Goal: Task Accomplishment & Management: Manage account settings

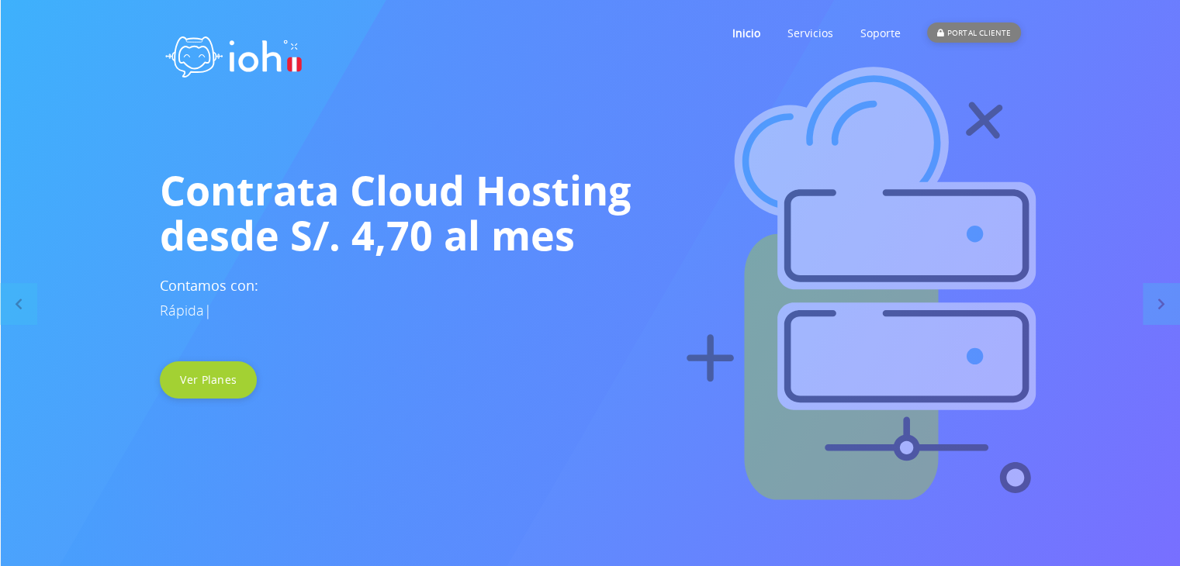
click at [969, 32] on div "PORTAL CLIENTE" at bounding box center [973, 32] width 93 height 20
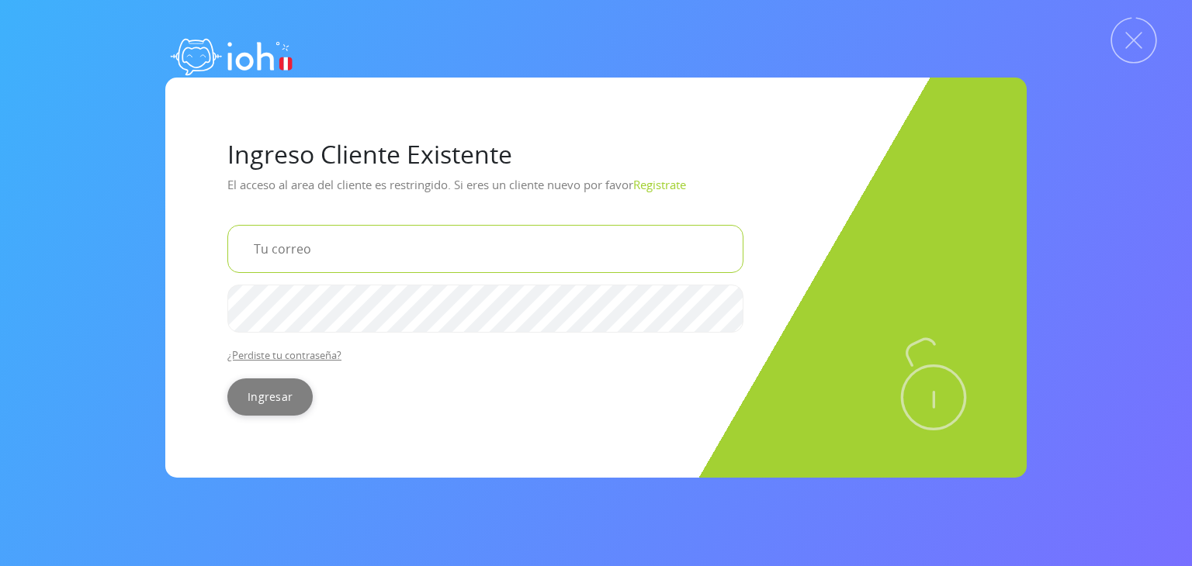
type input "[EMAIL_ADDRESS][DOMAIN_NAME]"
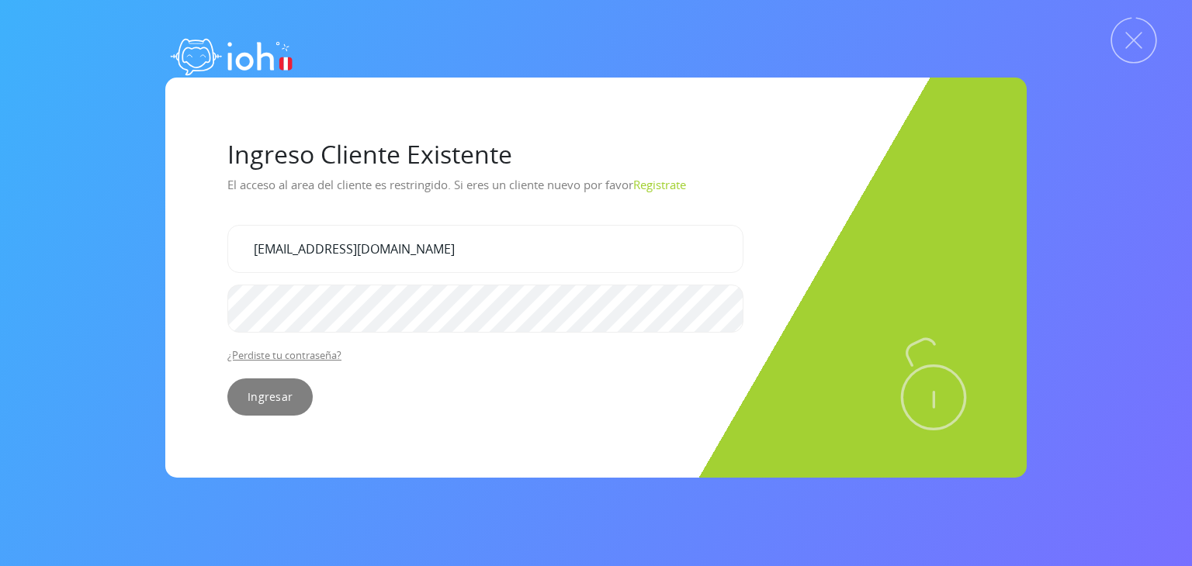
click at [254, 402] on input "Ingresar" at bounding box center [269, 397] width 85 height 37
